Goal: Browse casually

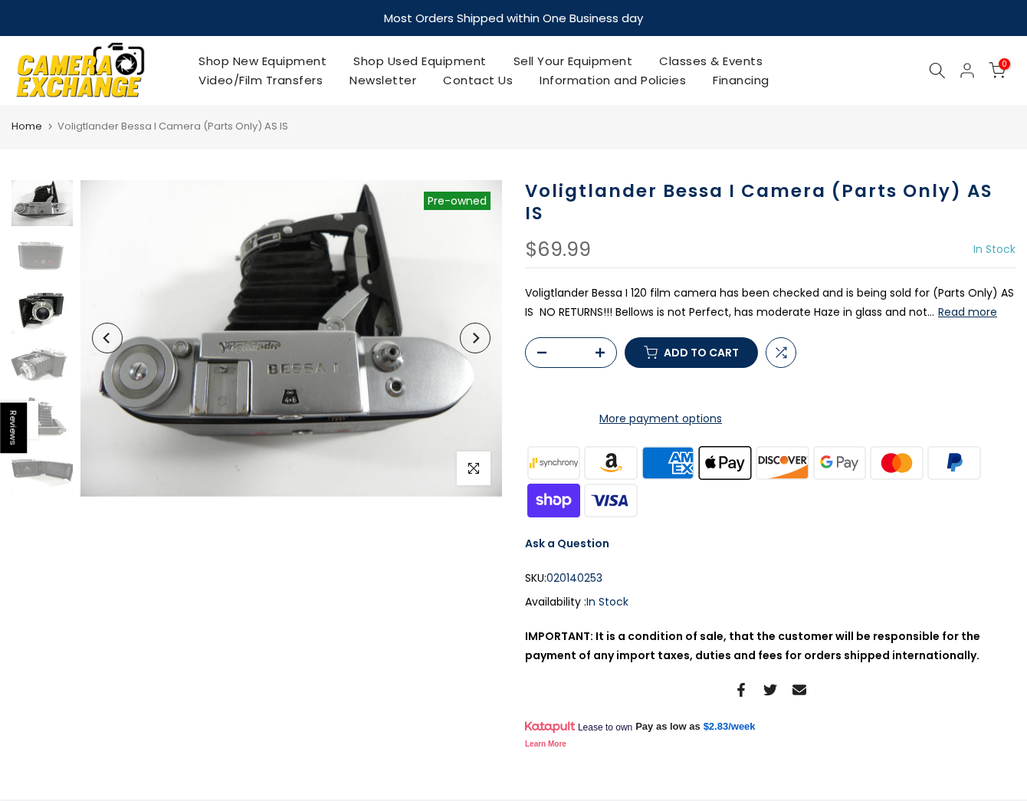
click at [43, 307] on img at bounding box center [41, 310] width 61 height 46
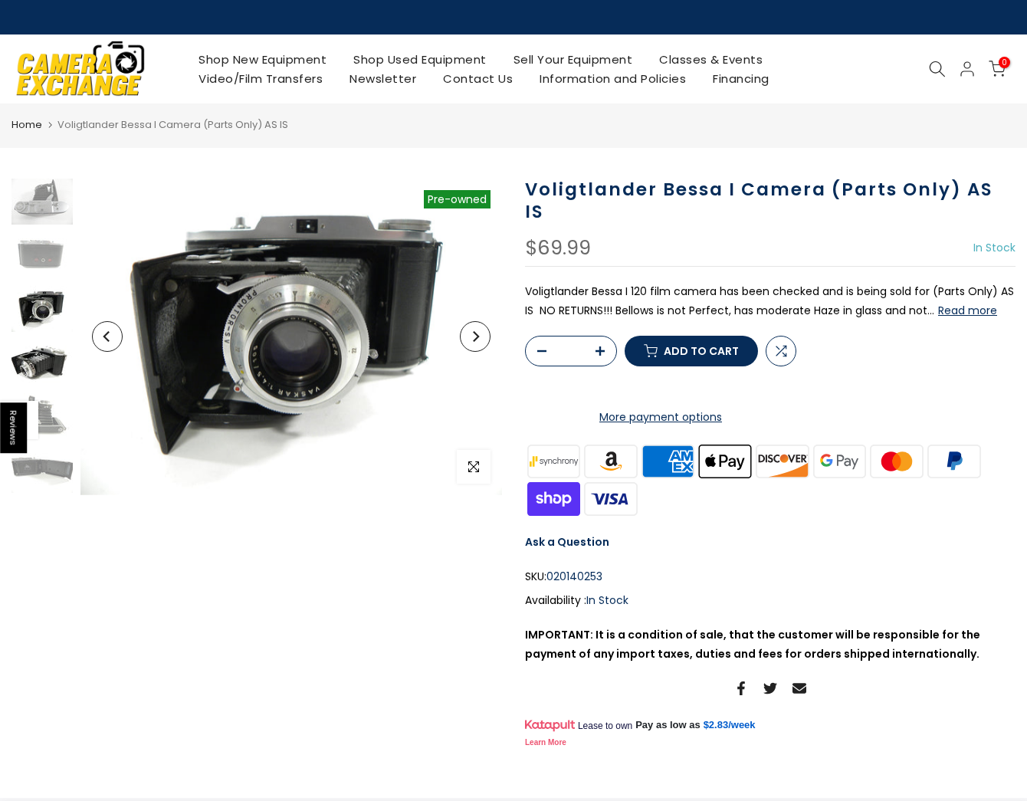
click at [38, 363] on img at bounding box center [41, 363] width 61 height 46
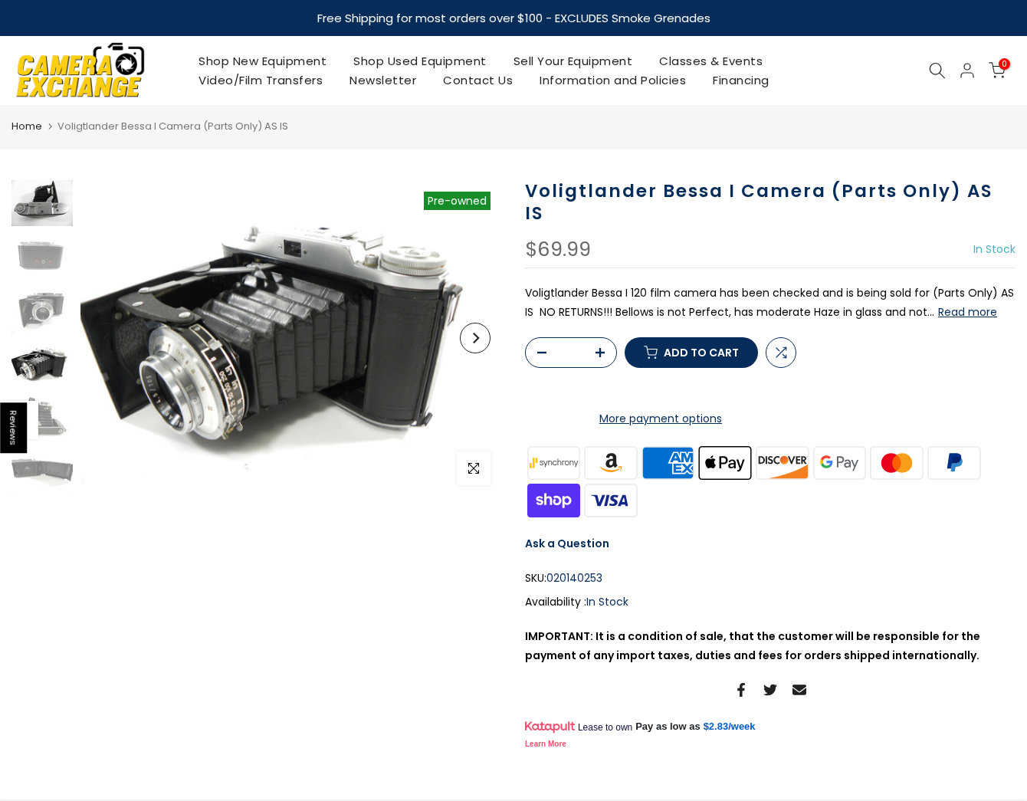
click at [43, 192] on img at bounding box center [41, 203] width 61 height 46
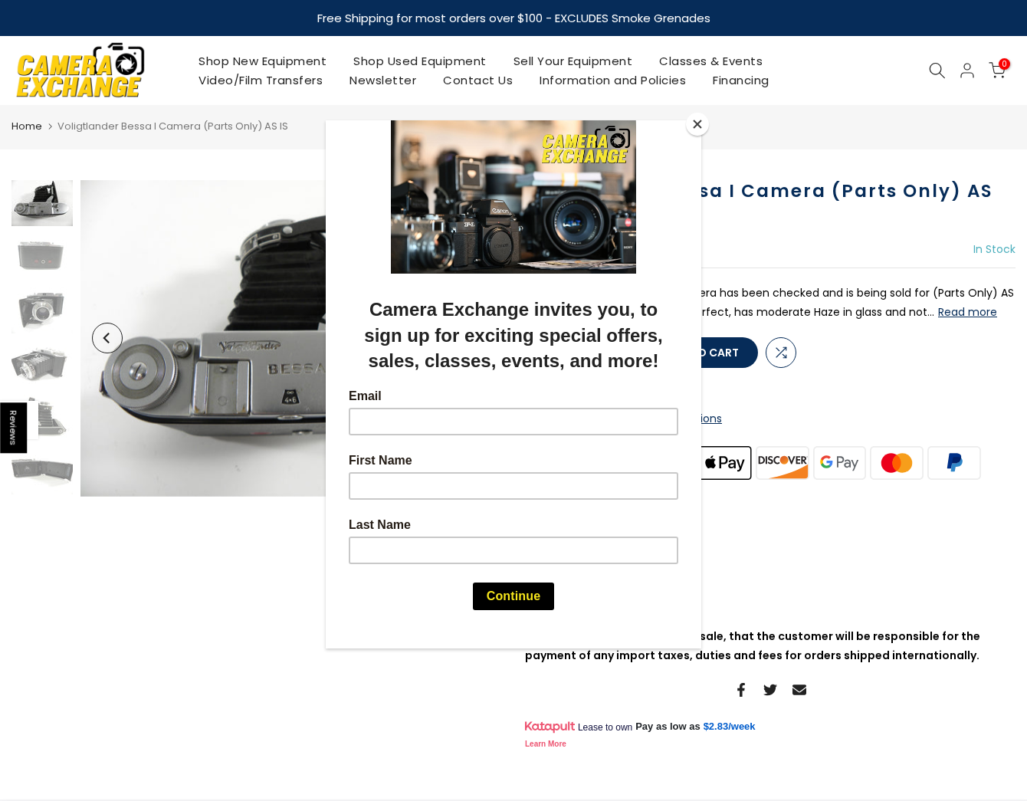
click at [232, 588] on div at bounding box center [513, 400] width 1027 height 801
click at [992, 358] on div at bounding box center [513, 400] width 1027 height 801
click at [698, 123] on button "Close" at bounding box center [697, 124] width 23 height 23
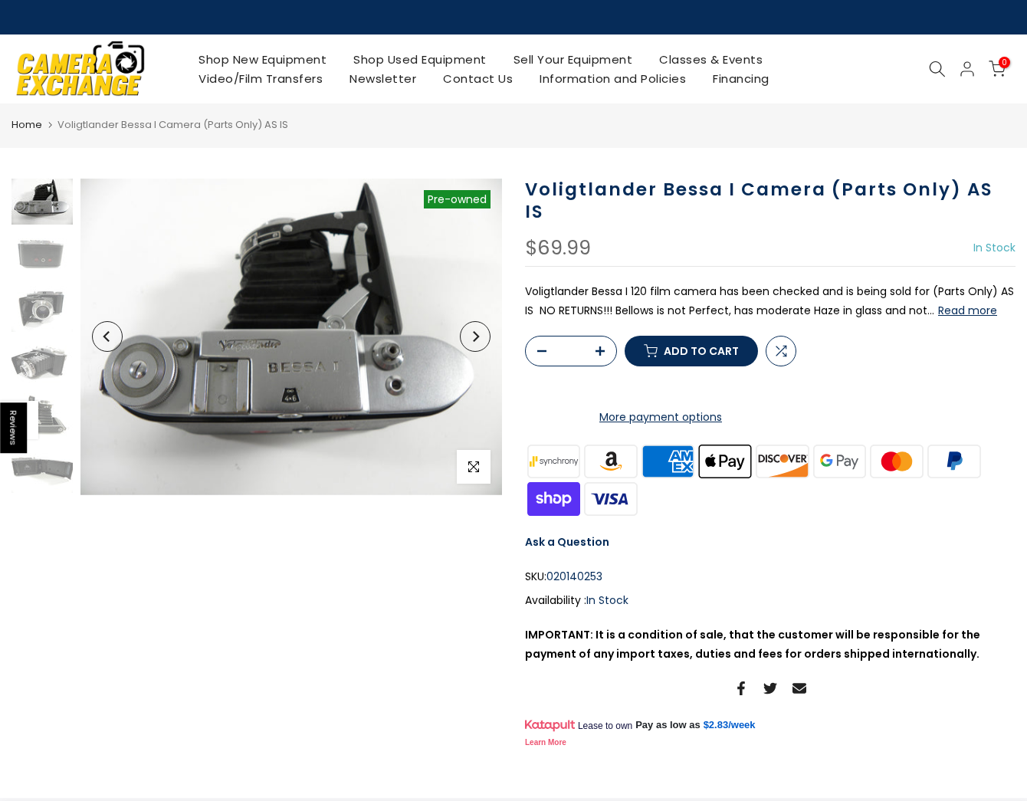
click at [968, 304] on button "Read more" at bounding box center [967, 311] width 59 height 14
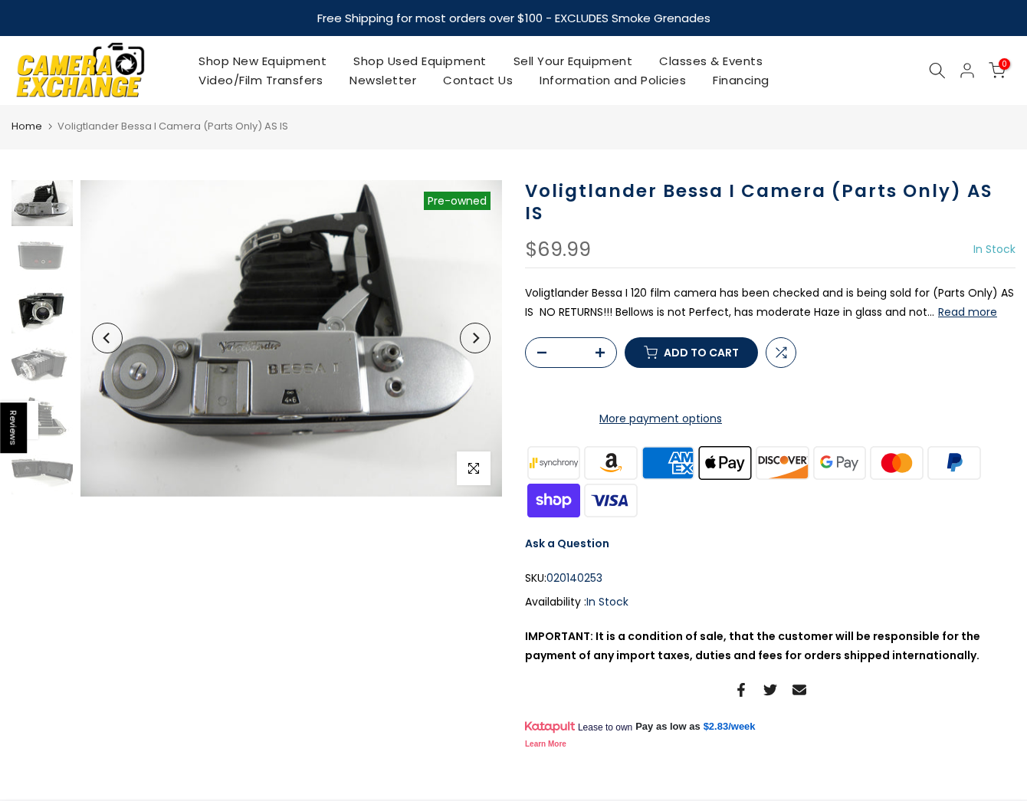
click at [33, 306] on img at bounding box center [41, 310] width 61 height 46
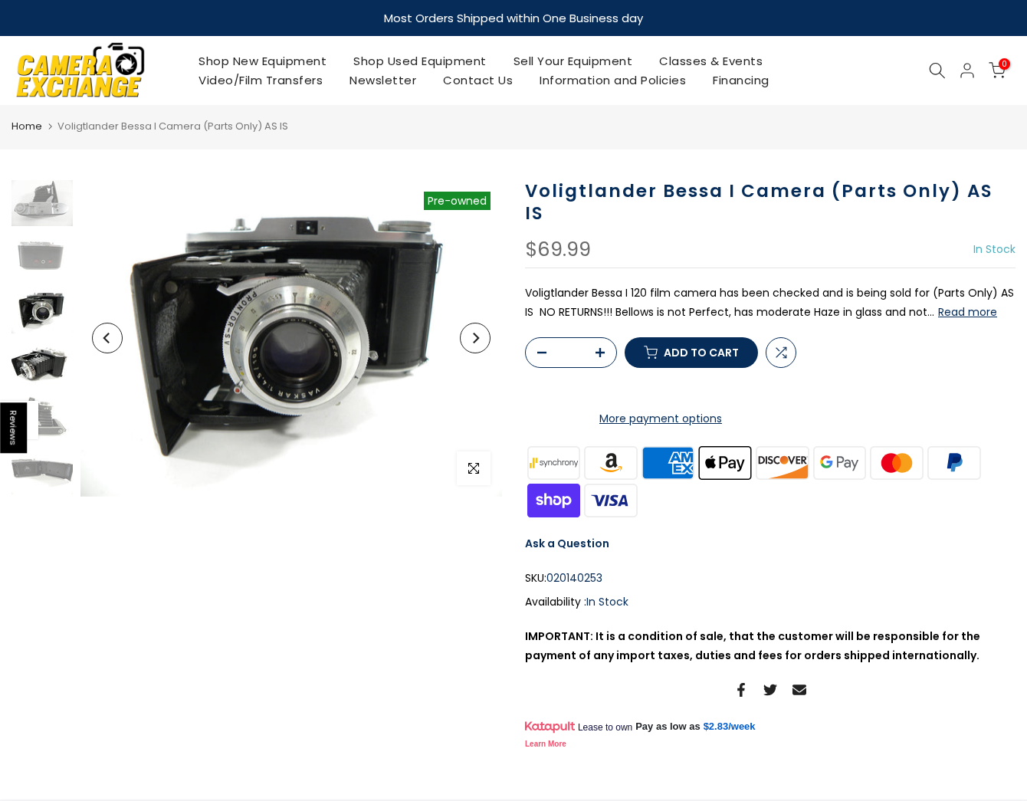
click at [39, 365] on img at bounding box center [41, 364] width 61 height 46
